Goal: Information Seeking & Learning: Learn about a topic

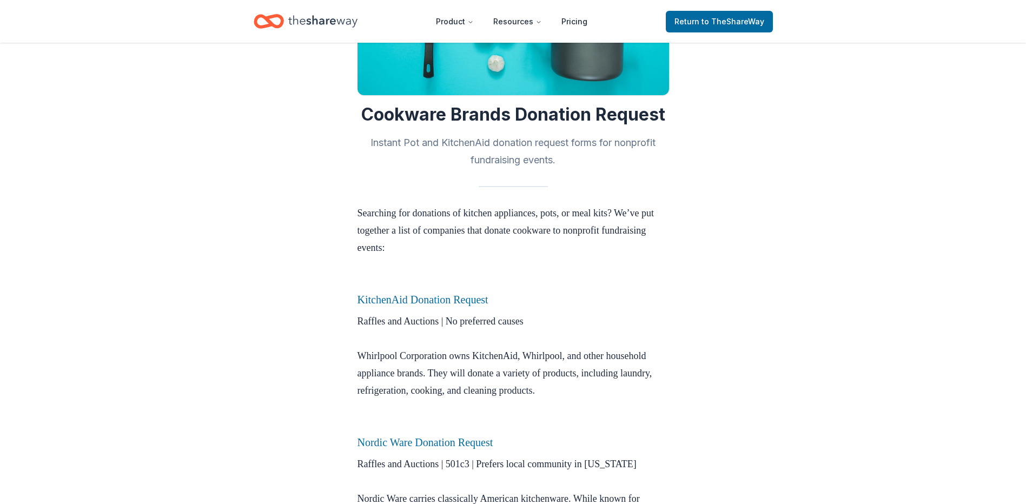
scroll to position [270, 0]
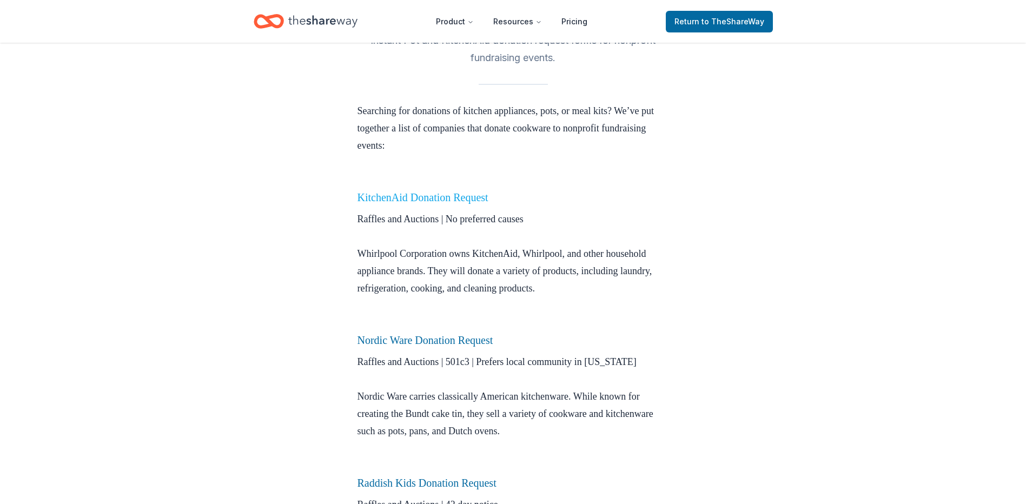
click at [451, 195] on link "KitchenAid Donation Request" at bounding box center [422, 197] width 131 height 12
click at [416, 192] on link "KitchenAid Donation Request" at bounding box center [422, 197] width 131 height 12
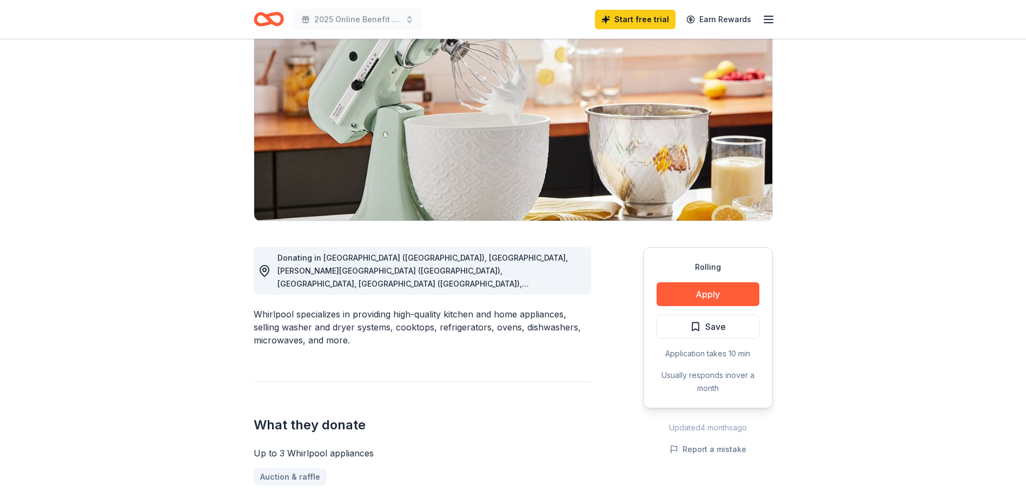
scroll to position [108, 0]
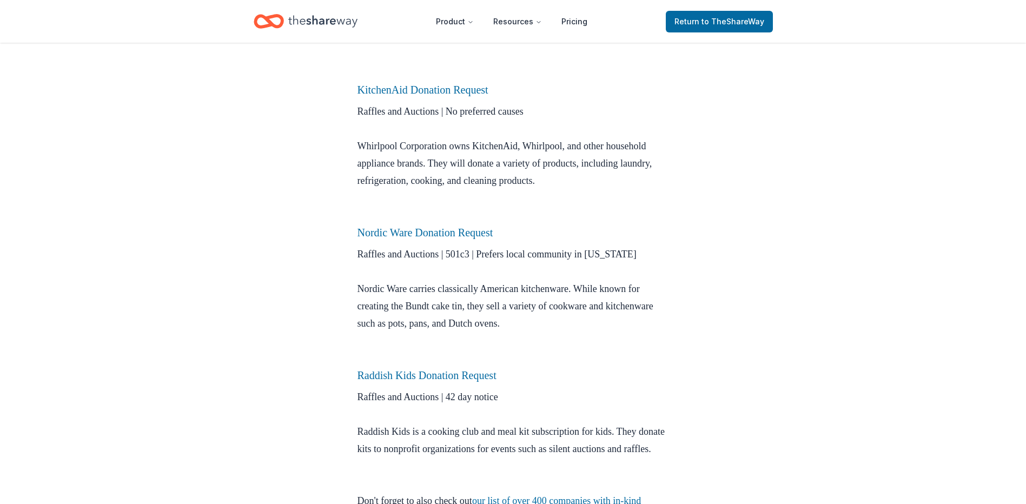
scroll to position [378, 0]
click at [475, 236] on link "Nordic Ware Donation Request" at bounding box center [425, 232] width 136 height 12
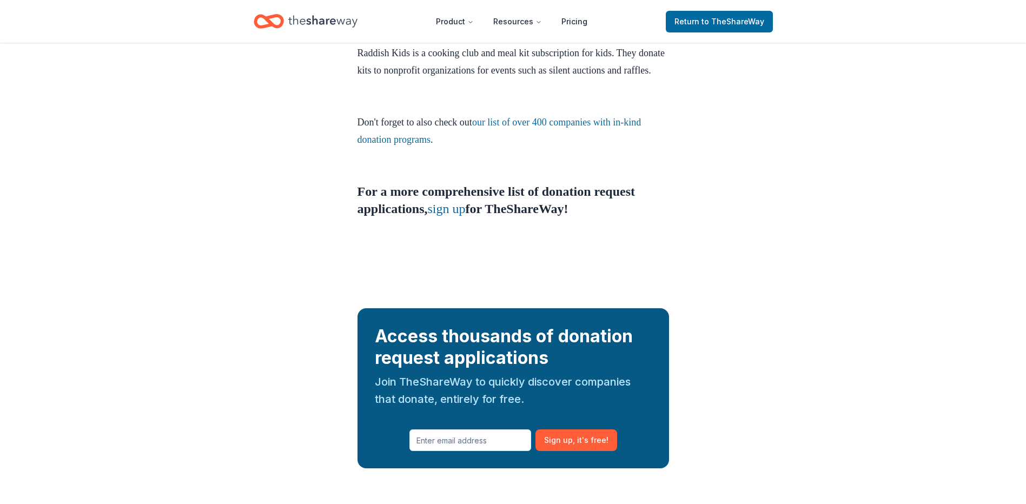
scroll to position [757, 0]
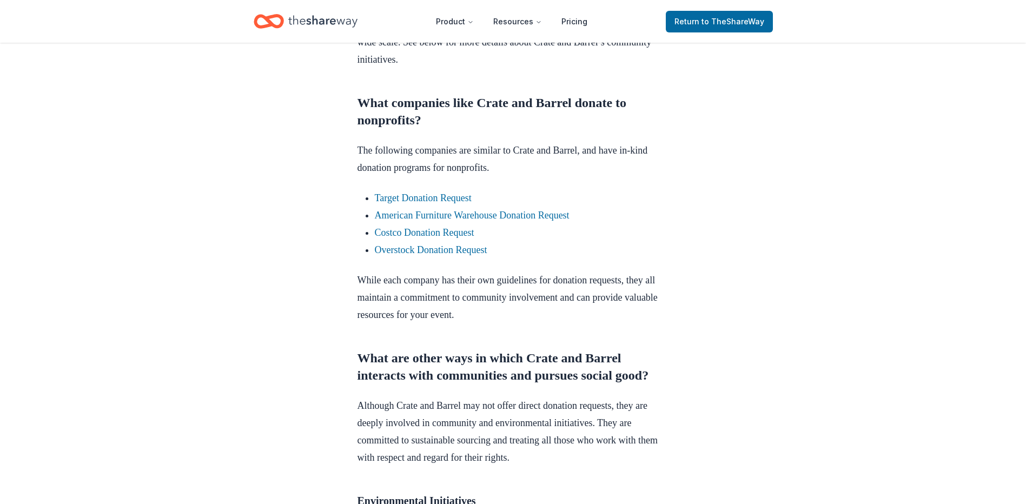
scroll to position [703, 0]
